Goal: Find specific page/section: Find specific page/section

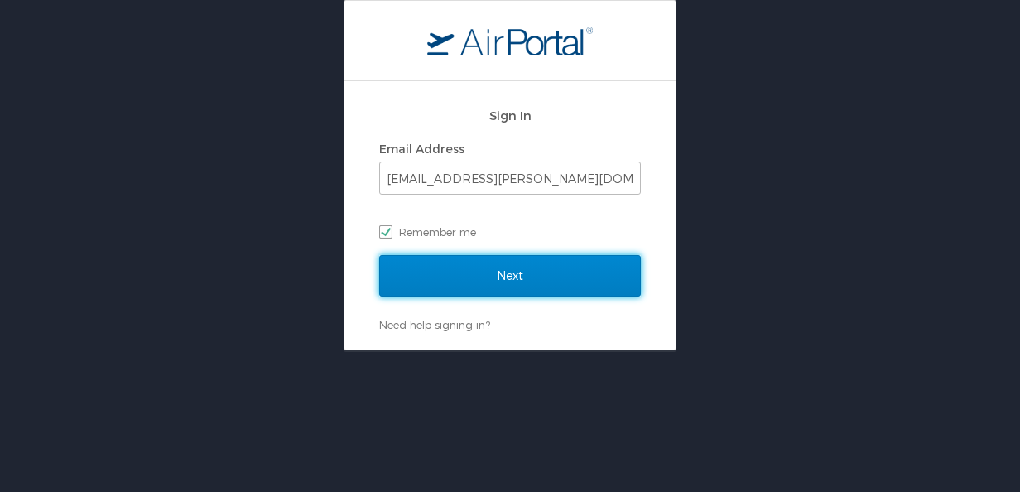
click at [464, 284] on input "Next" at bounding box center [510, 275] width 262 height 41
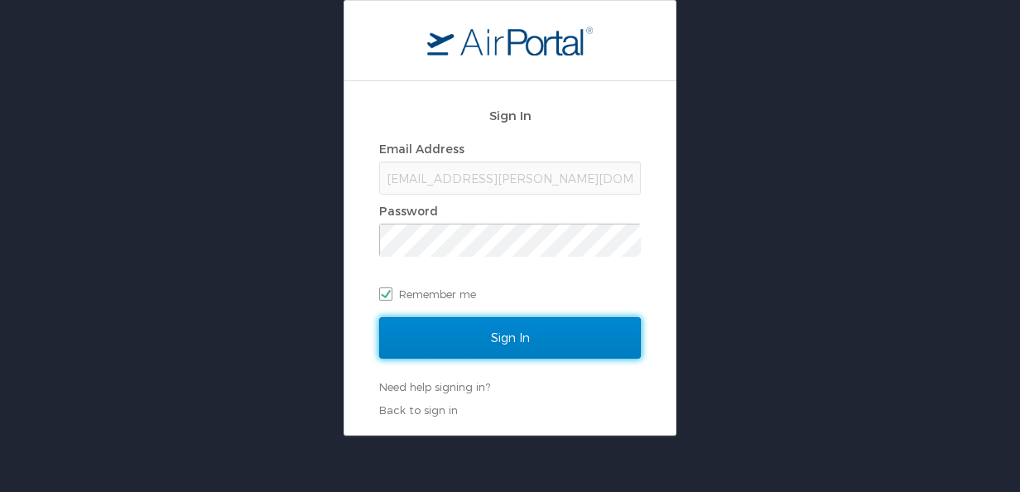
click at [449, 328] on input "Sign In" at bounding box center [510, 337] width 262 height 41
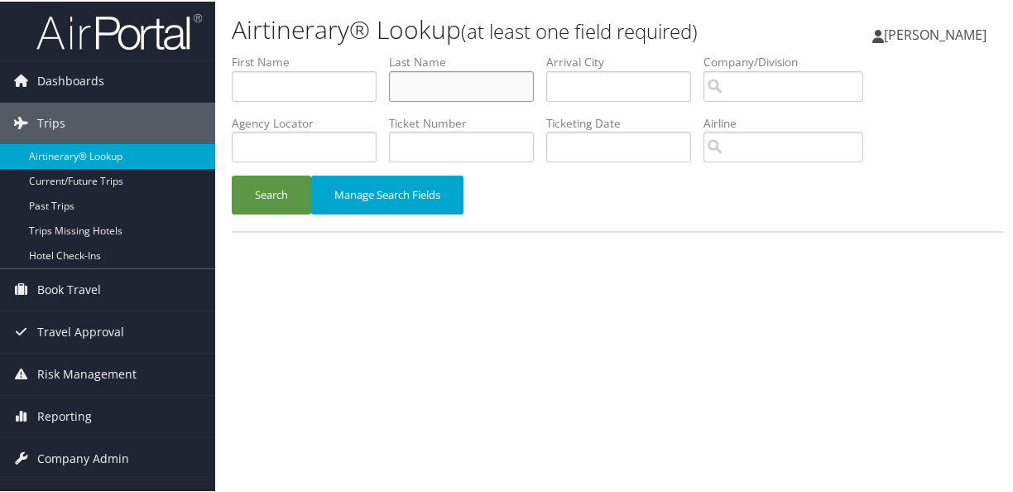
click at [458, 74] on input "text" at bounding box center [461, 85] width 145 height 31
type input "Lyster"
click at [232, 174] on button "Search" at bounding box center [271, 193] width 79 height 39
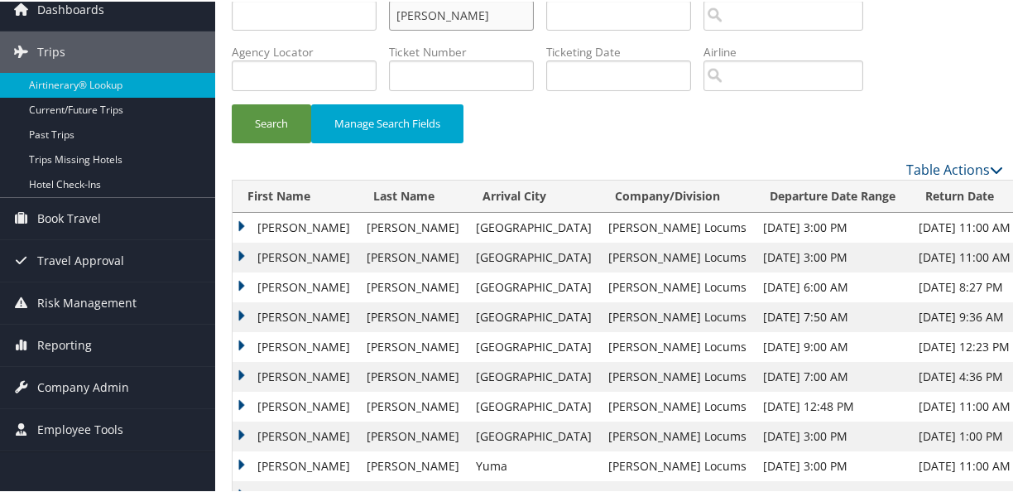
scroll to position [69, 0]
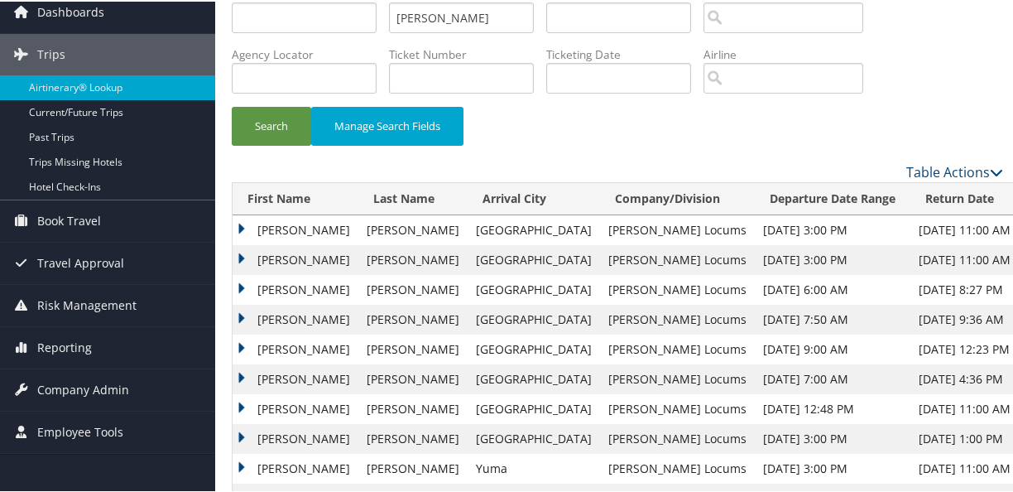
click at [241, 318] on td "Michael" at bounding box center [296, 318] width 126 height 30
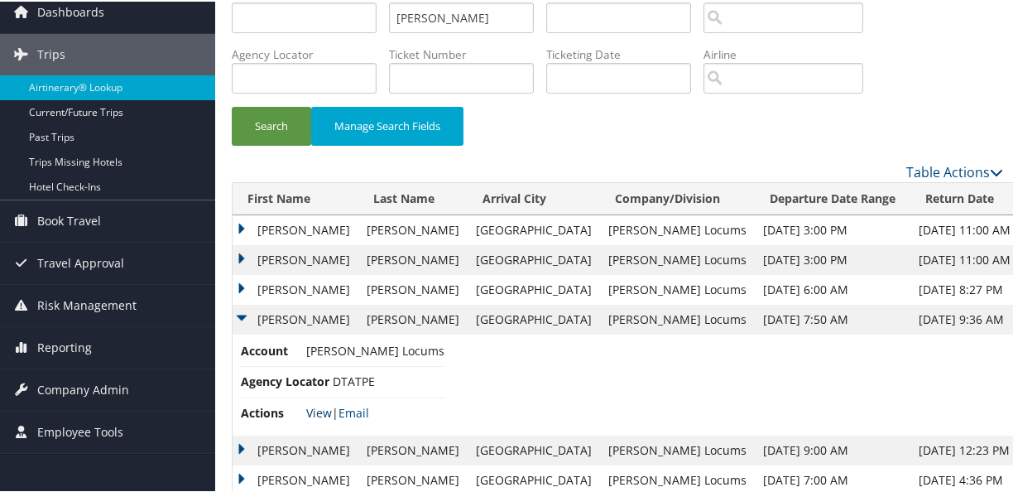
click at [317, 406] on link "View" at bounding box center [319, 411] width 26 height 16
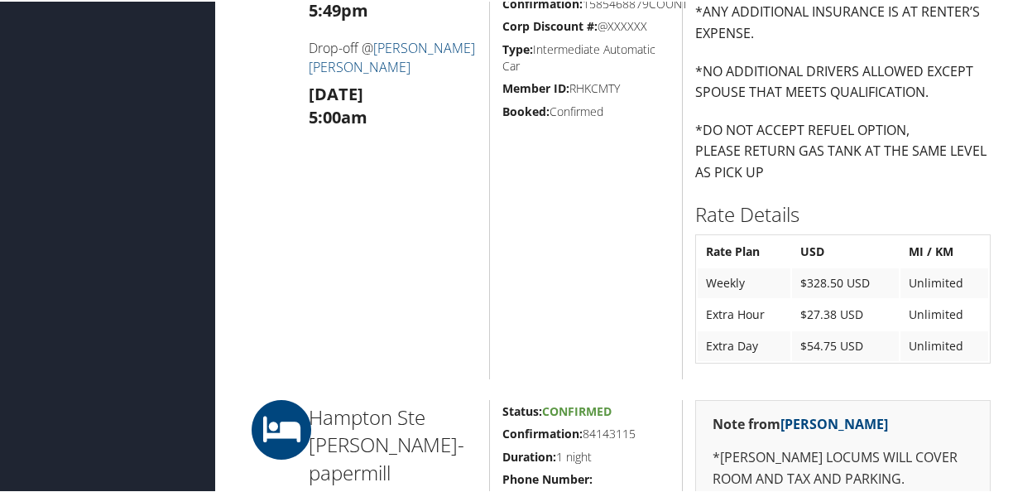
scroll to position [1697, 0]
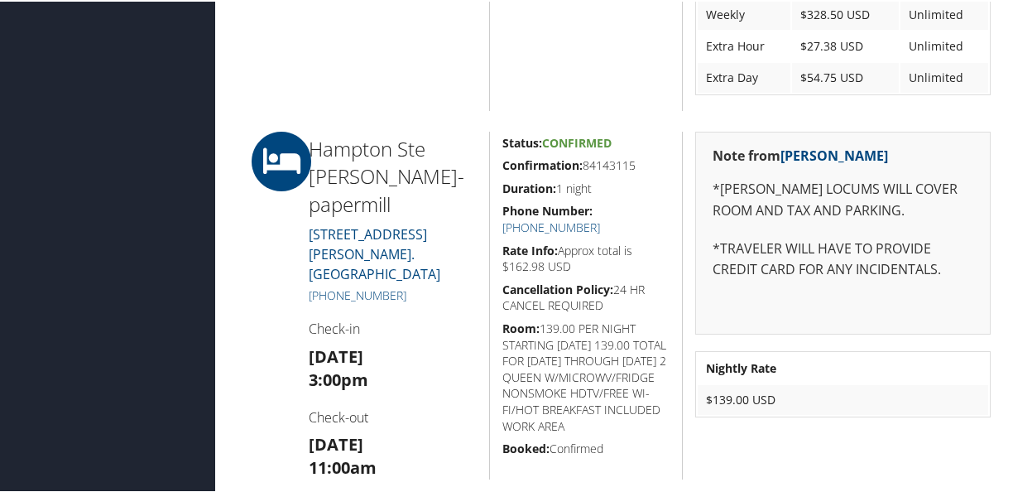
drag, startPoint x: 292, startPoint y: 225, endPoint x: 447, endPoint y: 248, distance: 156.5
click at [447, 248] on div "Hampton Ste [PERSON_NAME]-papermill [STREET_ADDRESS][PERSON_NAME]. [GEOGRAPHIC_…" at bounding box center [617, 304] width 771 height 348
copy div "Hampton Ste [PERSON_NAME]-papermill [STREET_ADDRESS][PERSON_NAME]. [GEOGRAPHIC_…"
